Goal: Find contact information: Find contact information

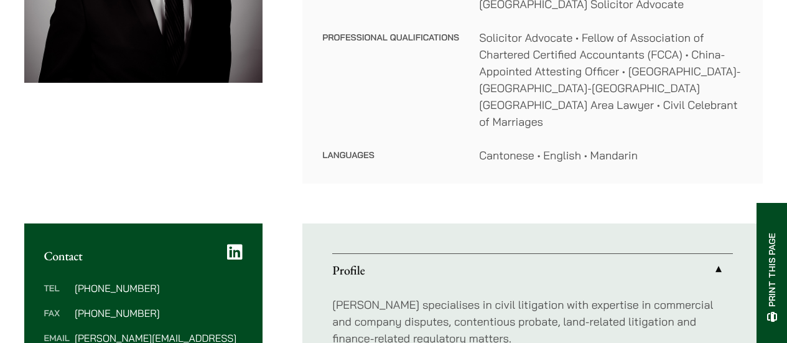
scroll to position [403, 0]
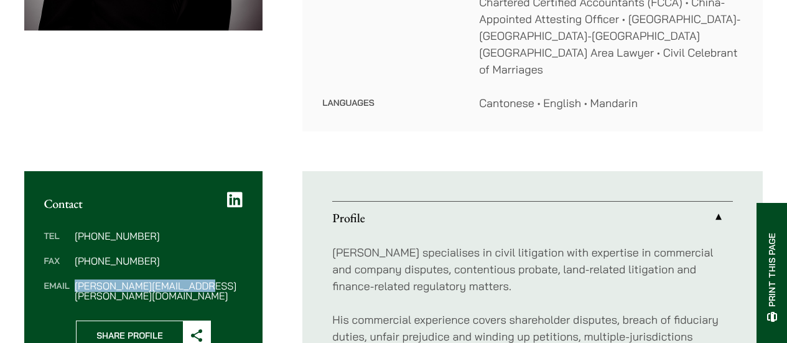
drag, startPoint x: 235, startPoint y: 266, endPoint x: 76, endPoint y: 272, distance: 158.8
click at [76, 281] on dd "nathan.wong@haldanes.com" at bounding box center [159, 291] width 168 height 20
copy dd "nathan.wong@haldanes.com"
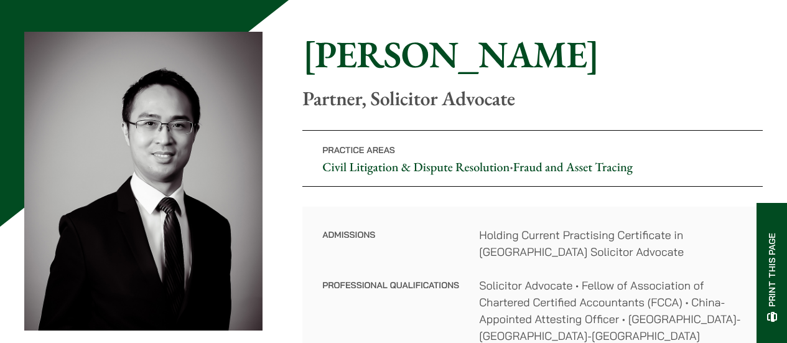
scroll to position [0, 0]
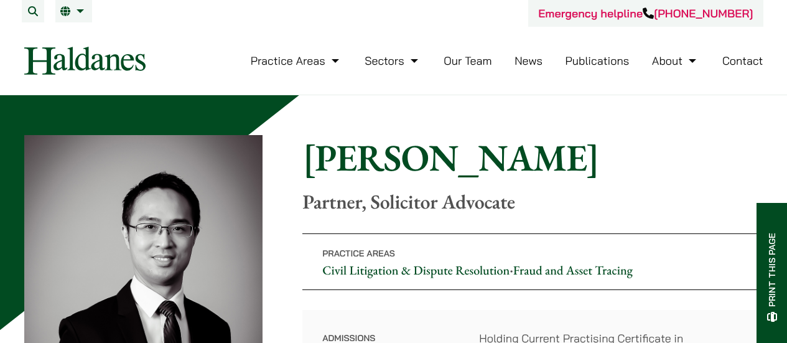
click at [478, 63] on link "Our Team" at bounding box center [468, 61] width 48 height 14
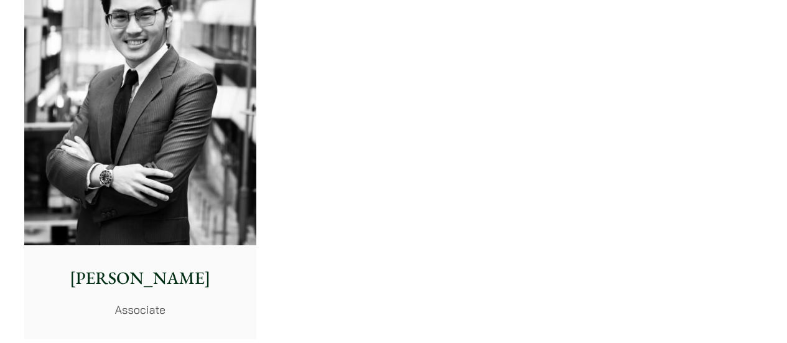
scroll to position [5341, 0]
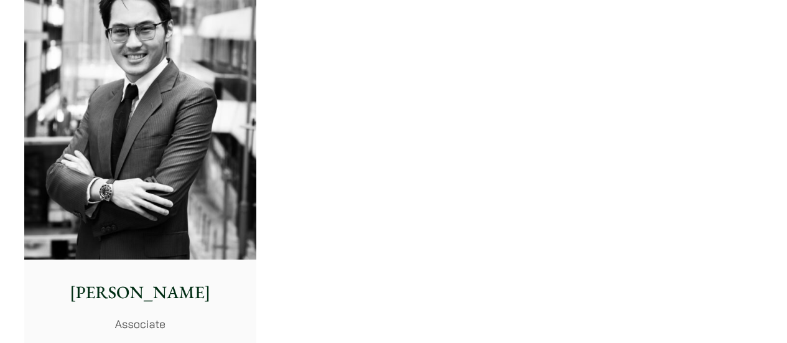
click at [142, 157] on img at bounding box center [140, 115] width 232 height 291
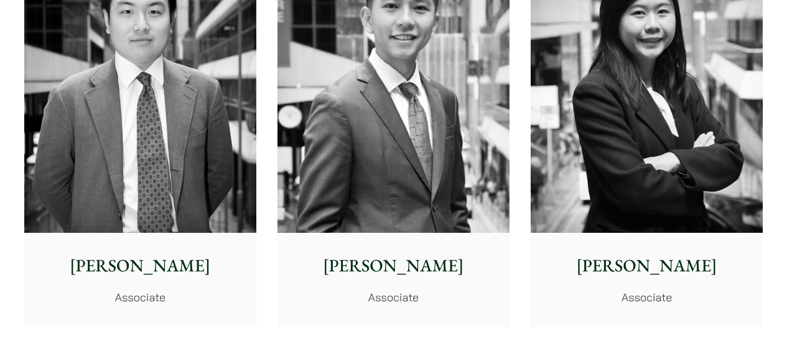
scroll to position [4948, 0]
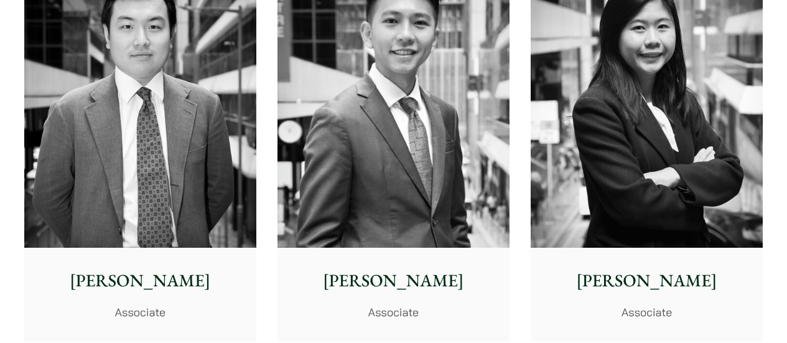
click at [169, 138] on img at bounding box center [140, 102] width 232 height 291
click at [480, 95] on img at bounding box center [393, 102] width 232 height 291
click at [714, 174] on img at bounding box center [647, 102] width 232 height 291
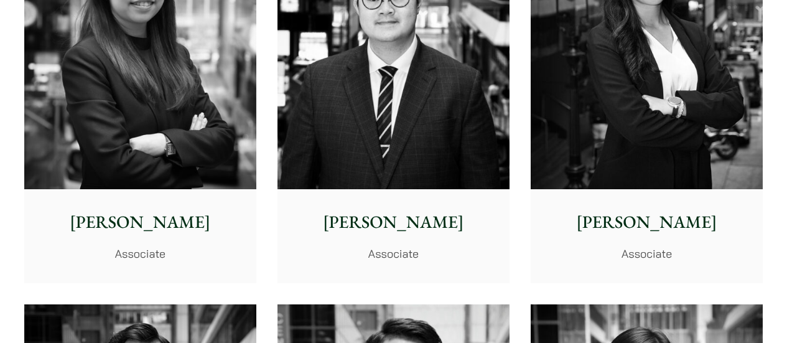
scroll to position [4599, 0]
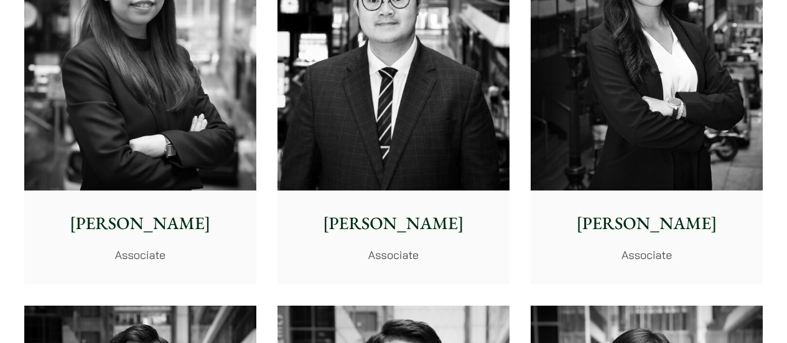
click at [721, 34] on img at bounding box center [647, 45] width 232 height 291
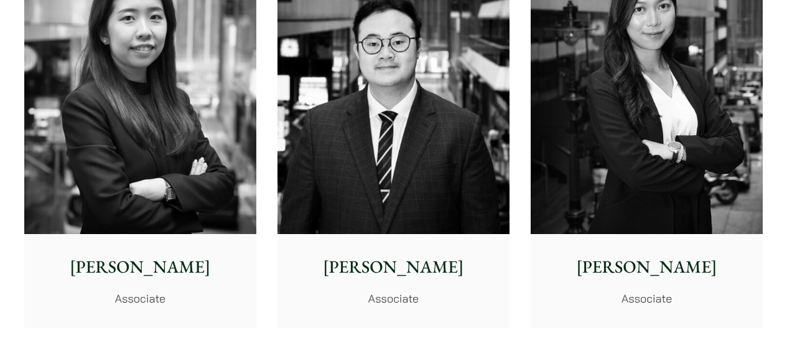
scroll to position [4541, 0]
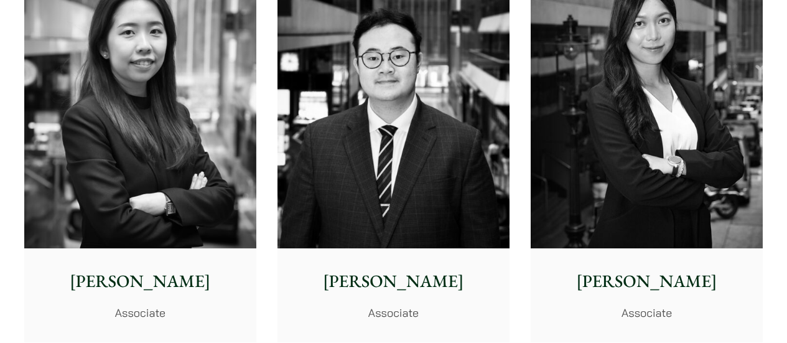
click at [455, 179] on img at bounding box center [393, 103] width 232 height 291
click at [138, 60] on img at bounding box center [140, 103] width 232 height 291
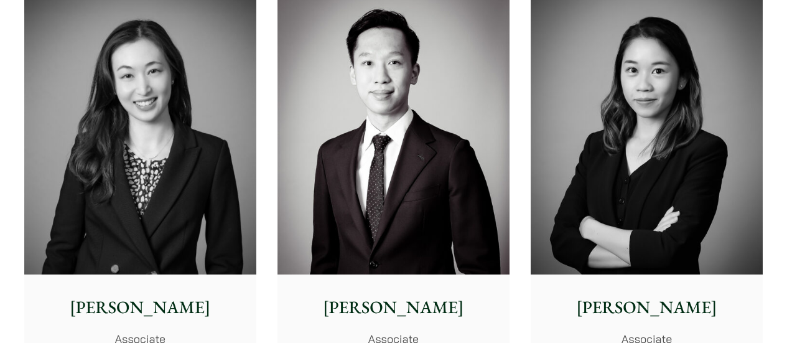
scroll to position [4093, 0]
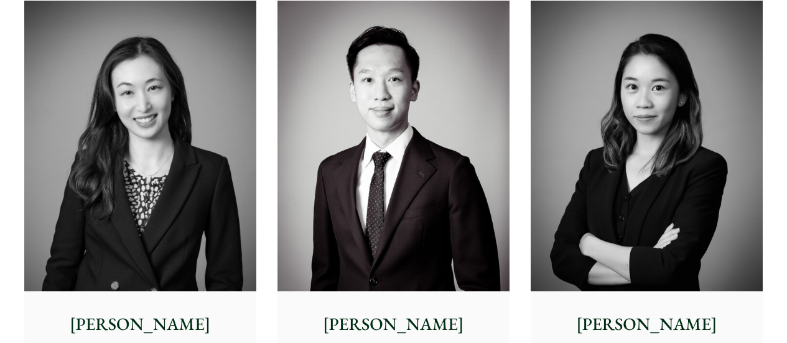
click at [676, 80] on img at bounding box center [647, 146] width 232 height 291
click at [341, 88] on img at bounding box center [393, 146] width 232 height 291
click at [124, 86] on img at bounding box center [140, 146] width 232 height 291
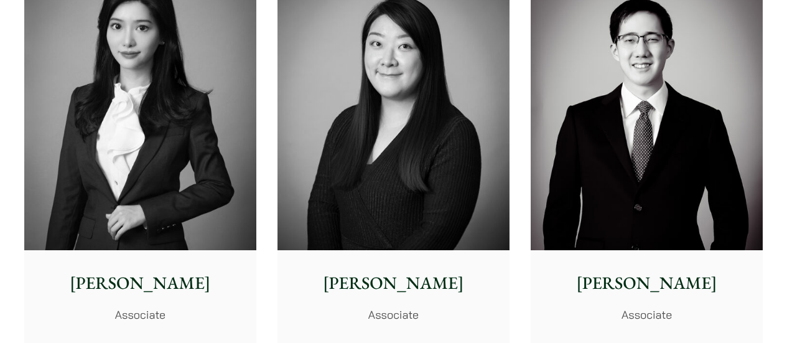
scroll to position [3728, 0]
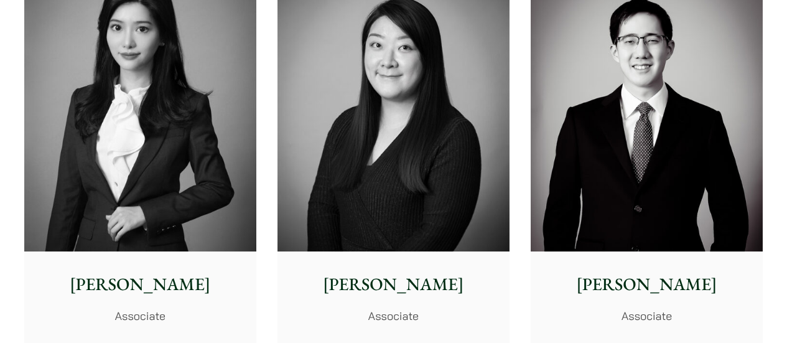
click at [647, 145] on img at bounding box center [647, 106] width 232 height 291
click at [78, 37] on img at bounding box center [140, 106] width 232 height 291
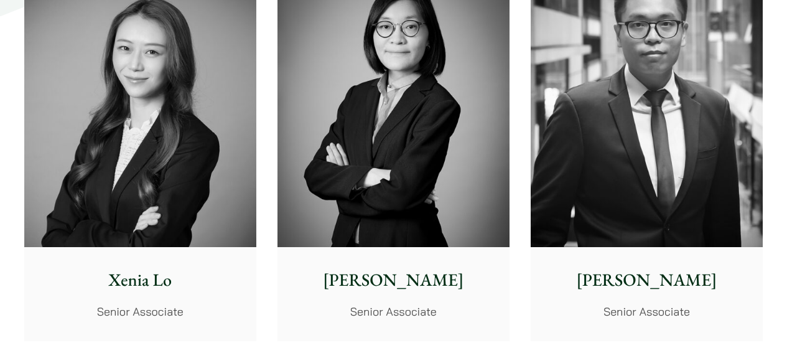
scroll to position [3321, 0]
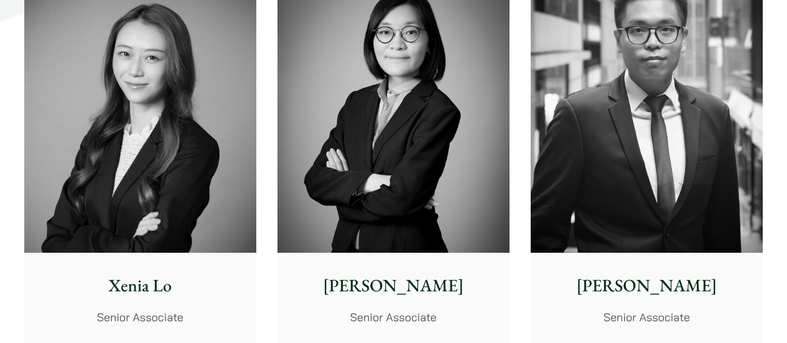
click at [181, 92] on img at bounding box center [140, 107] width 232 height 291
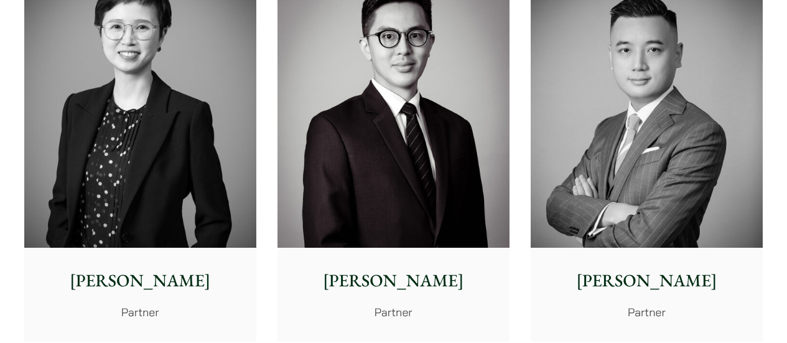
scroll to position [2122, 0]
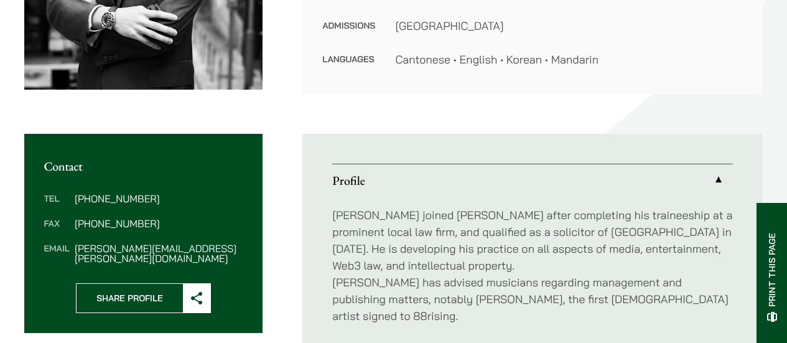
scroll to position [357, 0]
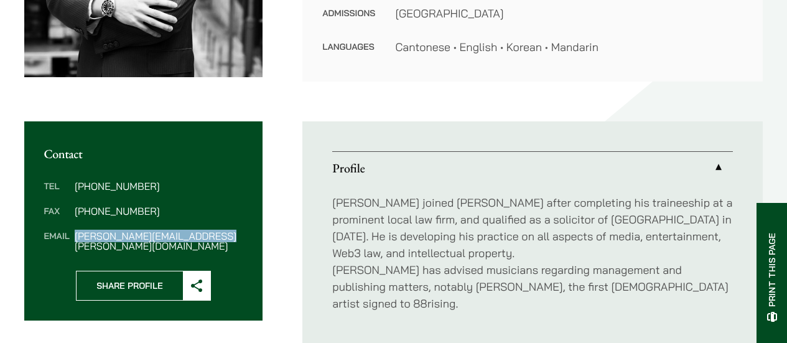
drag, startPoint x: 233, startPoint y: 236, endPoint x: 76, endPoint y: 236, distance: 156.8
click at [76, 236] on dd "christopher.lin@haldanes.com" at bounding box center [159, 241] width 168 height 20
copy dd "christopher.lin@haldanes.com"
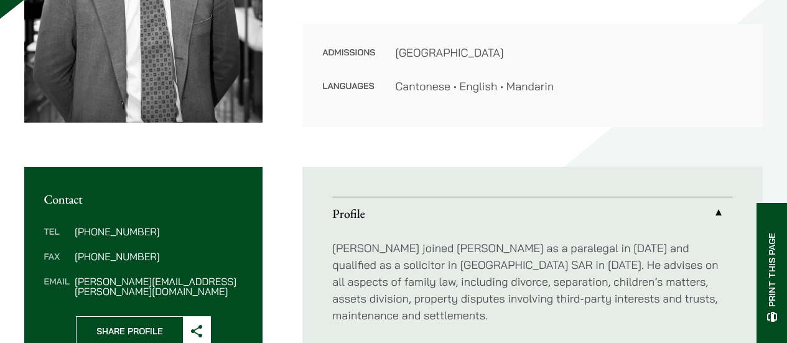
scroll to position [323, 0]
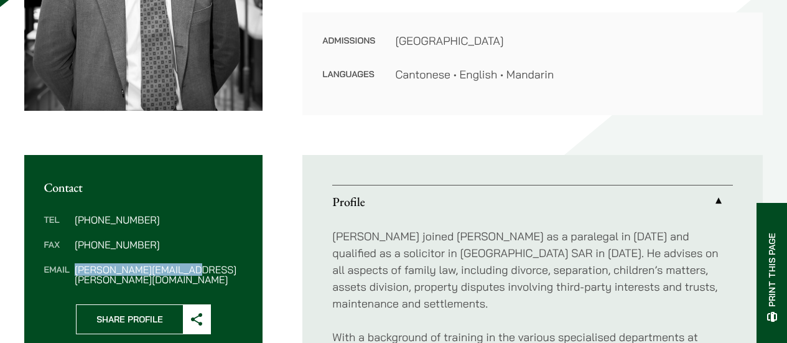
drag, startPoint x: 210, startPoint y: 273, endPoint x: 74, endPoint y: 271, distance: 135.7
click at [75, 271] on dd "ryan.chau@haldanes.com" at bounding box center [159, 274] width 168 height 20
copy dd "ryan.chau@haldanes.com"
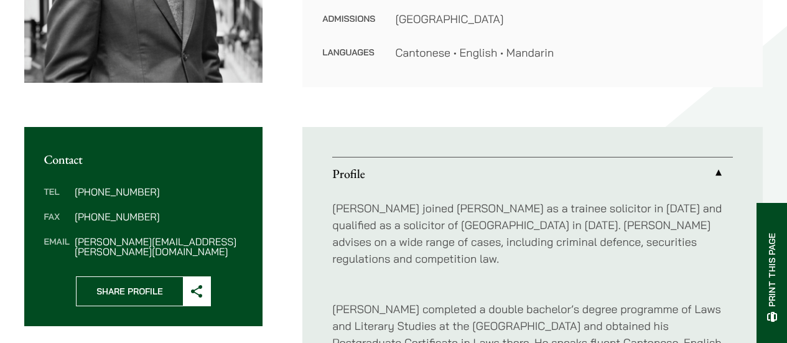
scroll to position [396, 0]
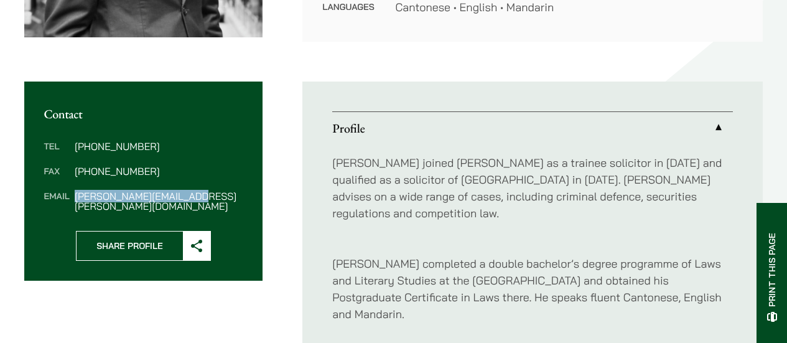
drag, startPoint x: 228, startPoint y: 195, endPoint x: 73, endPoint y: 196, distance: 154.9
click at [73, 196] on dl "Tel [PHONE_NUMBER] Fax [PHONE_NUMBER] Email [PERSON_NAME][EMAIL_ADDRESS][PERSON…" at bounding box center [143, 176] width 199 height 70
copy dd "[PERSON_NAME][EMAIL_ADDRESS][PERSON_NAME][DOMAIN_NAME]"
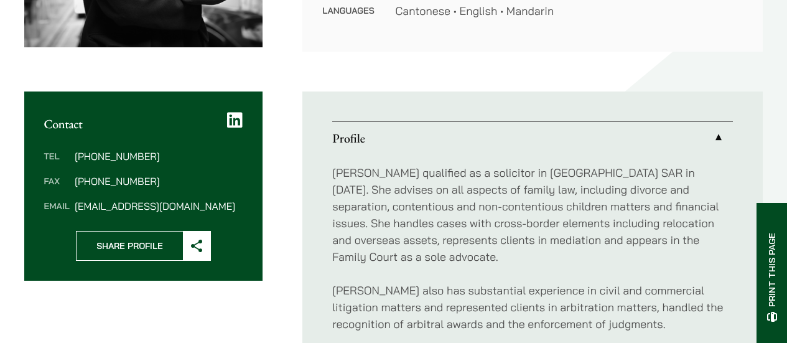
scroll to position [409, 0]
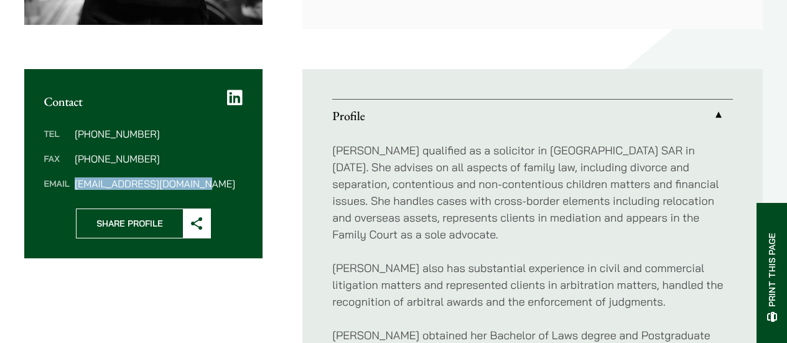
drag, startPoint x: 225, startPoint y: 190, endPoint x: 75, endPoint y: 182, distance: 150.8
click at [75, 182] on div "Tel (852) 2230 2844 Fax (852) 2845 1637 Email danika.chui@haldanes.com" at bounding box center [143, 159] width 239 height 100
copy dd "danika.chui@haldanes.com"
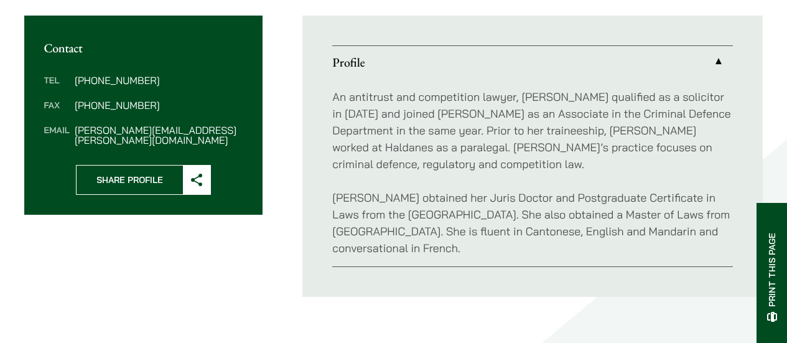
scroll to position [465, 0]
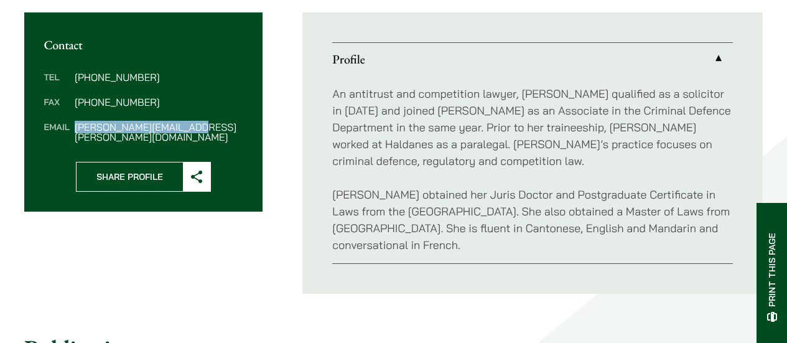
drag, startPoint x: 208, startPoint y: 129, endPoint x: 74, endPoint y: 129, distance: 133.8
click at [75, 129] on dd "joanne.lam@haldanes.com" at bounding box center [159, 132] width 168 height 20
copy dd "joanne.lam@haldanes.com"
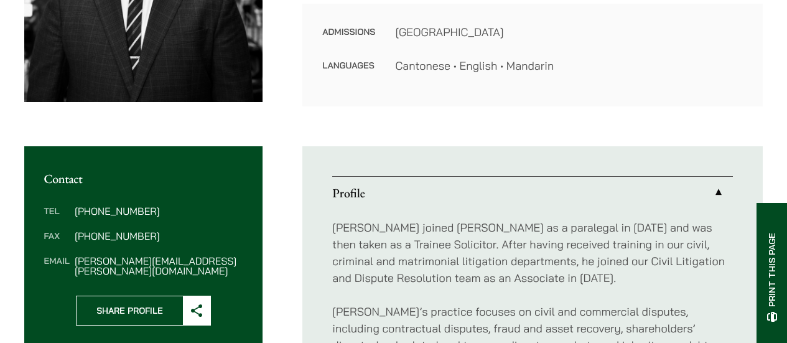
scroll to position [355, 0]
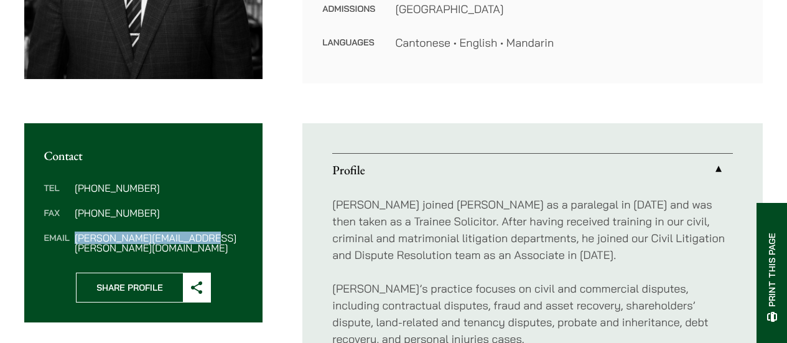
drag, startPoint x: 243, startPoint y: 241, endPoint x: 75, endPoint y: 241, distance: 167.4
click at [75, 241] on dd "[PERSON_NAME][EMAIL_ADDRESS][PERSON_NAME][DOMAIN_NAME]" at bounding box center [159, 243] width 168 height 20
copy dd "[PERSON_NAME][EMAIL_ADDRESS][PERSON_NAME][DOMAIN_NAME]"
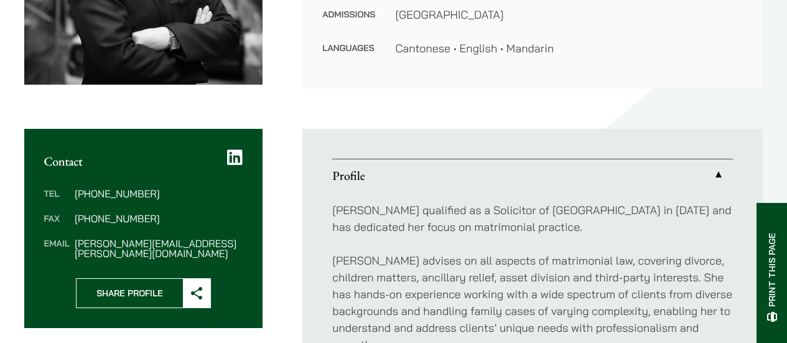
scroll to position [366, 0]
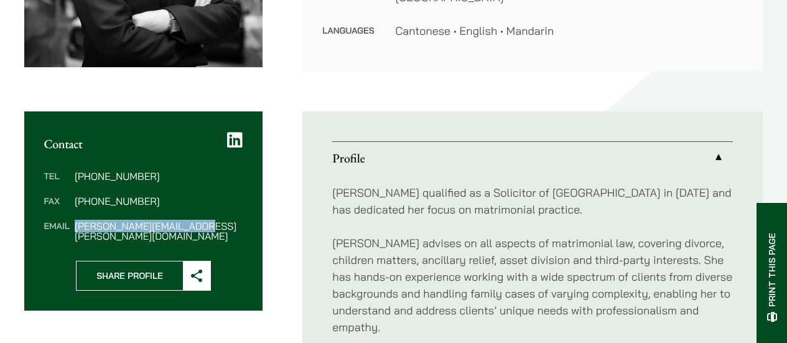
drag, startPoint x: 221, startPoint y: 224, endPoint x: 73, endPoint y: 226, distance: 148.1
click at [73, 226] on dl "Tel (852) 2230 2845 Fax (852) 2845 1637 Email alvina.suen@haldanes.com" at bounding box center [143, 206] width 199 height 70
copy dd "alvina.suen@haldanes.com"
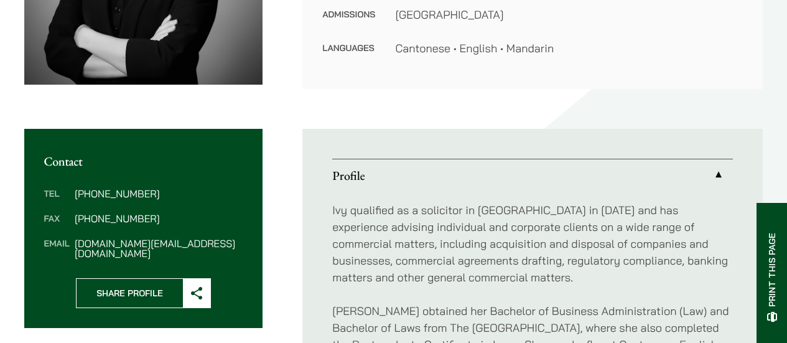
scroll to position [354, 0]
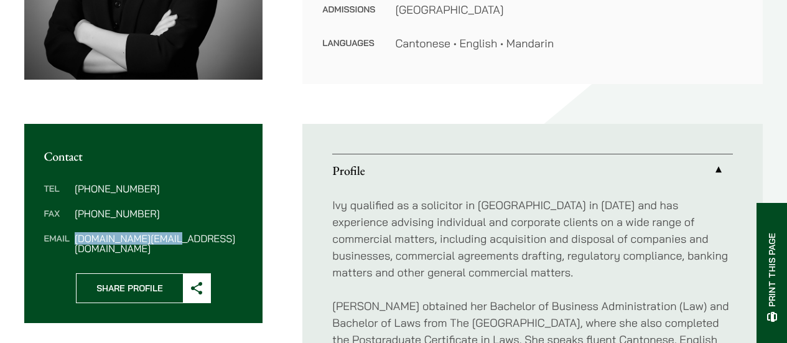
drag, startPoint x: 212, startPoint y: 240, endPoint x: 73, endPoint y: 239, distance: 139.4
click at [73, 239] on dl "Tel (852) 2230 2800 Fax (852) 2845 1637 Email ivy.ng@haldanes.com" at bounding box center [143, 219] width 199 height 70
copy dd "ivy.ng@haldanes.com"
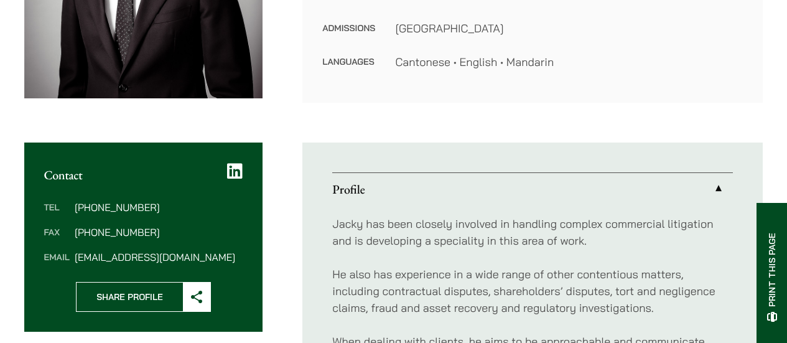
scroll to position [340, 0]
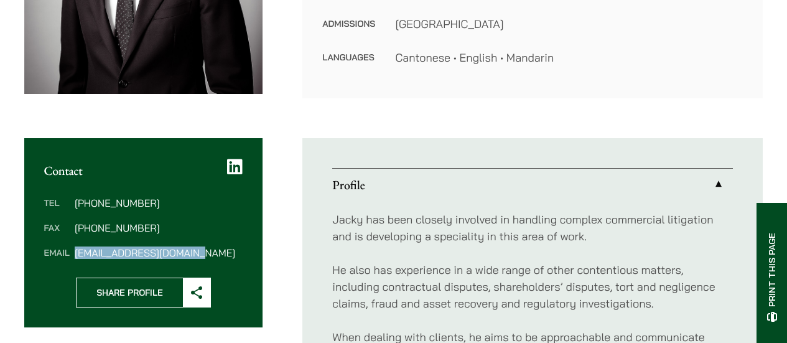
drag, startPoint x: 206, startPoint y: 254, endPoint x: 73, endPoint y: 256, distance: 132.5
click at [73, 256] on dl "Tel [PHONE_NUMBER] Fax [PHONE_NUMBER] Email [EMAIL_ADDRESS][DOMAIN_NAME]" at bounding box center [143, 228] width 199 height 60
copy dd "[EMAIL_ADDRESS][DOMAIN_NAME]"
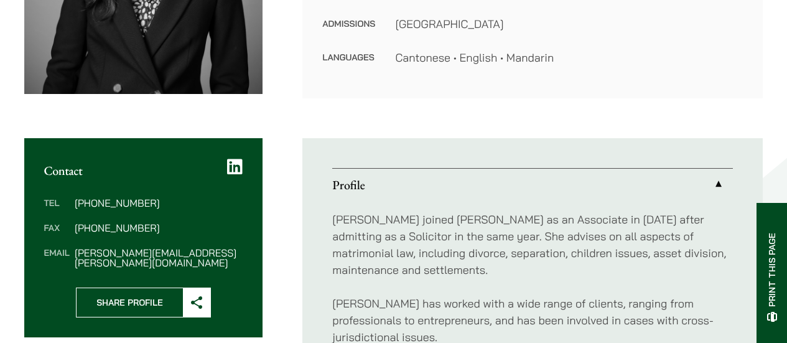
scroll to position [376, 0]
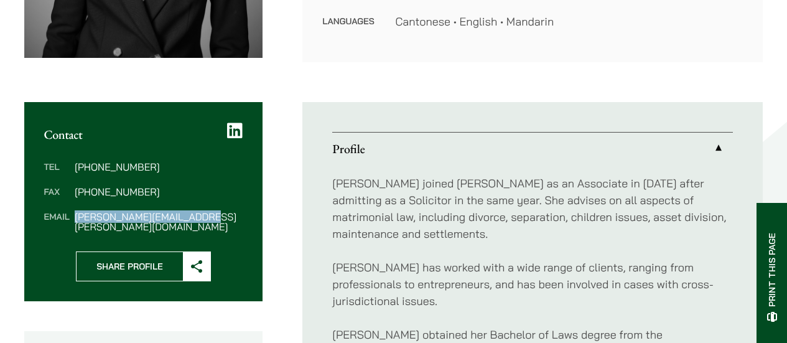
drag, startPoint x: 216, startPoint y: 213, endPoint x: 75, endPoint y: 216, distance: 141.3
click at [75, 216] on dd "shirley.chan@haldanes.com" at bounding box center [159, 222] width 168 height 20
copy dd "shirley.chan@haldanes.com"
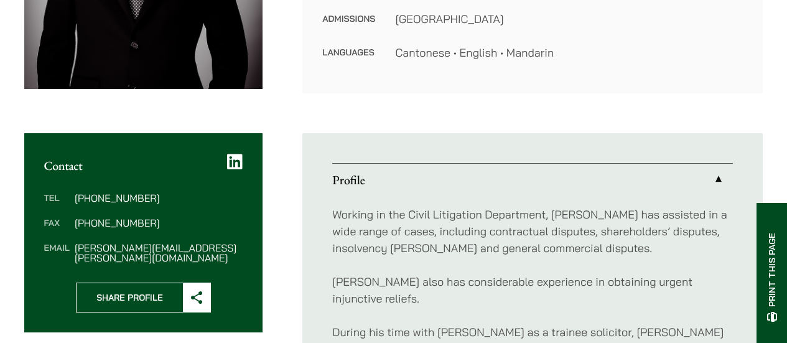
scroll to position [348, 0]
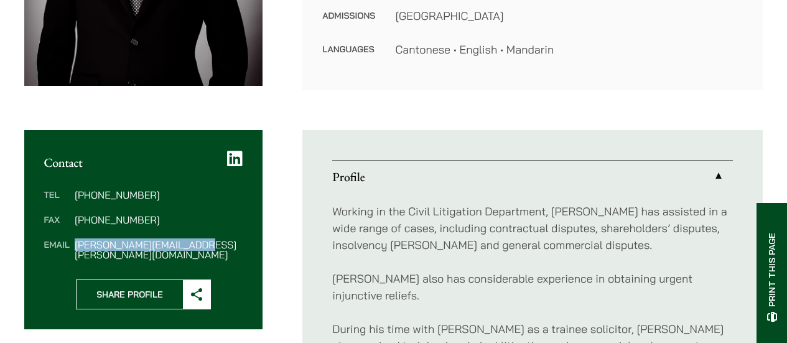
drag, startPoint x: 218, startPoint y: 250, endPoint x: 74, endPoint y: 252, distance: 144.4
click at [74, 252] on div "Tel [PHONE_NUMBER] Fax [PHONE_NUMBER] Email [PERSON_NAME][EMAIL_ADDRESS][PERSON…" at bounding box center [143, 225] width 239 height 110
copy dd "[PERSON_NAME][EMAIL_ADDRESS][PERSON_NAME][DOMAIN_NAME]"
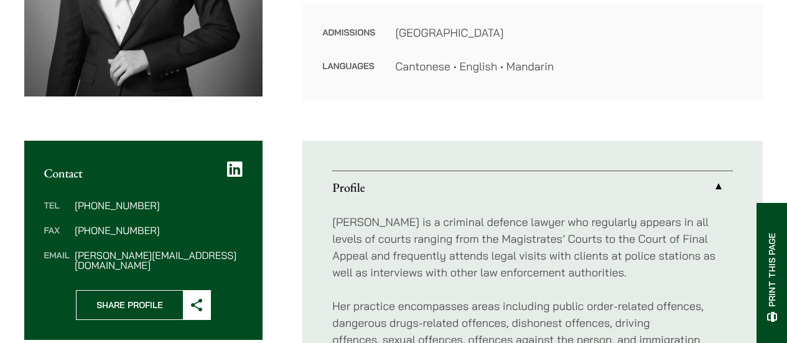
scroll to position [342, 0]
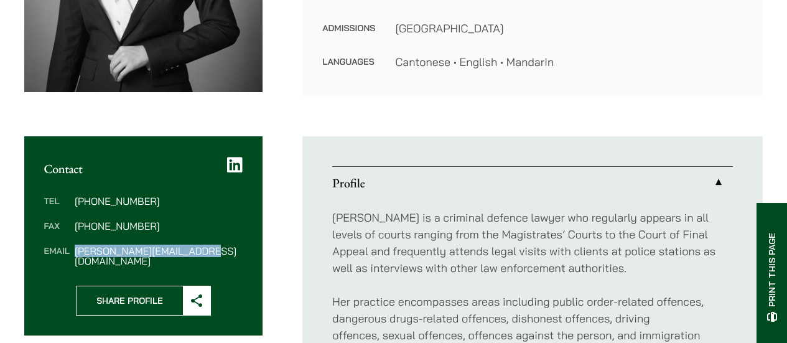
drag, startPoint x: 212, startPoint y: 251, endPoint x: 73, endPoint y: 254, distance: 138.8
click at [73, 254] on dl "Tel [PHONE_NUMBER] Fax [PHONE_NUMBER] Email [PERSON_NAME][EMAIL_ADDRESS][DOMAIN…" at bounding box center [143, 231] width 199 height 70
copy dd "[PERSON_NAME][EMAIL_ADDRESS][DOMAIN_NAME]"
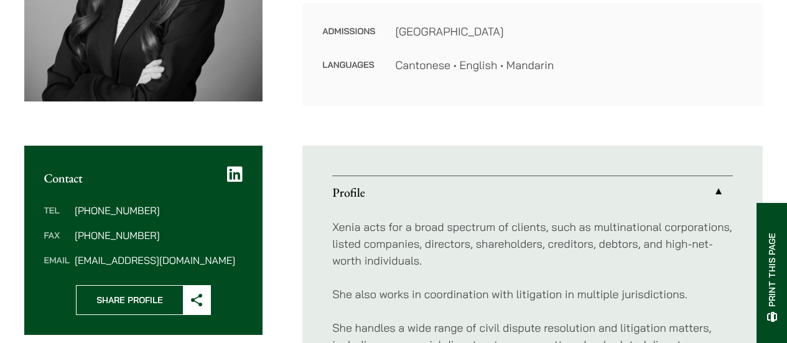
scroll to position [336, 0]
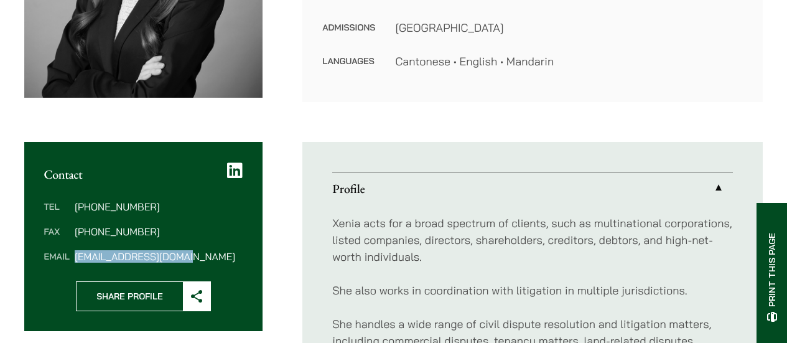
drag, startPoint x: 226, startPoint y: 256, endPoint x: 72, endPoint y: 261, distance: 154.4
click at [68, 261] on dl "Tel [PHONE_NUMBER] Fax [PHONE_NUMBER] Email [EMAIL_ADDRESS][DOMAIN_NAME]" at bounding box center [143, 232] width 199 height 60
copy dl "[EMAIL_ADDRESS][DOMAIN_NAME]"
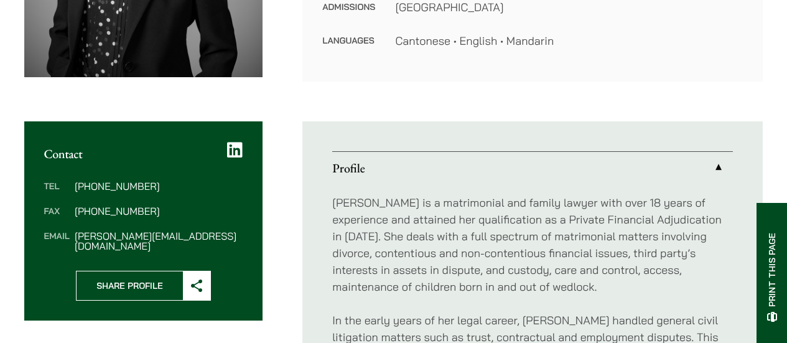
scroll to position [406, 0]
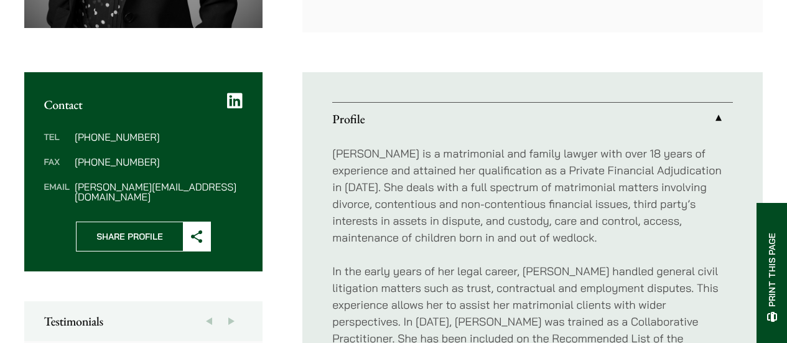
click at [212, 195] on div "Tel [PHONE_NUMBER] Fax [PHONE_NUMBER] Email [PERSON_NAME][EMAIL_ADDRESS][DOMAIN…" at bounding box center [143, 167] width 239 height 110
drag, startPoint x: 212, startPoint y: 190, endPoint x: 76, endPoint y: 189, distance: 136.3
click at [76, 189] on dd "[PERSON_NAME][EMAIL_ADDRESS][DOMAIN_NAME]" at bounding box center [159, 192] width 168 height 20
copy dd "[PERSON_NAME][EMAIL_ADDRESS][DOMAIN_NAME]"
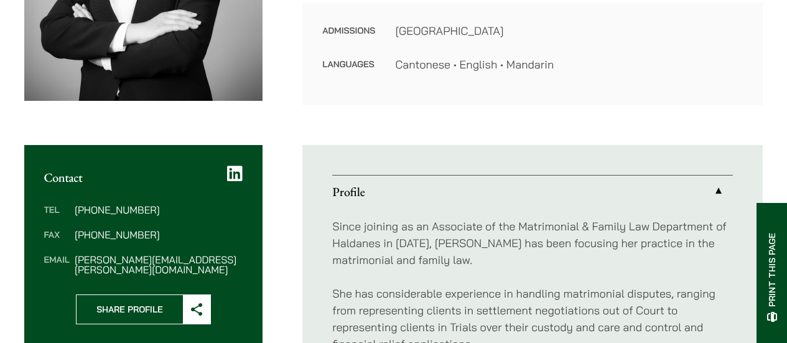
scroll to position [337, 0]
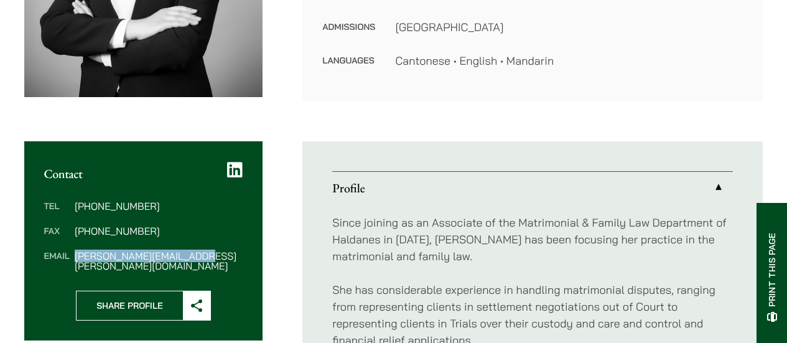
drag, startPoint x: 216, startPoint y: 256, endPoint x: 73, endPoint y: 256, distance: 142.5
click at [73, 256] on dl "Tel [PHONE_NUMBER] Fax [PHONE_NUMBER] Email [PERSON_NAME][EMAIL_ADDRESS][PERSON…" at bounding box center [143, 236] width 199 height 70
copy dd "anita.leung@haldanes.com"
